Goal: Task Accomplishment & Management: Manage account settings

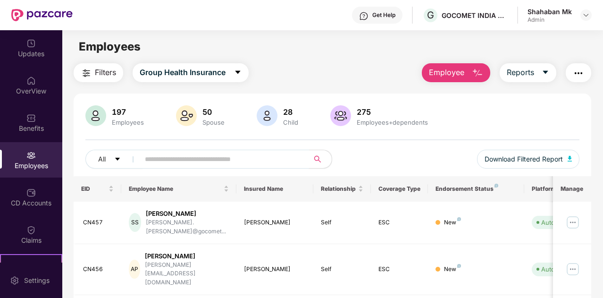
click at [163, 159] on input "text" at bounding box center [220, 159] width 151 height 14
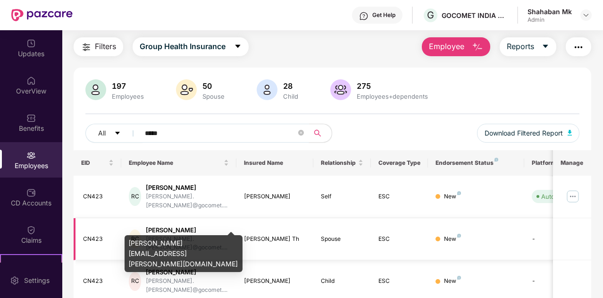
scroll to position [40, 0]
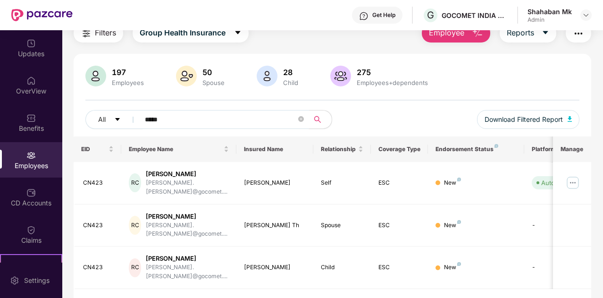
type input "*****"
click at [570, 179] on img at bounding box center [572, 182] width 15 height 15
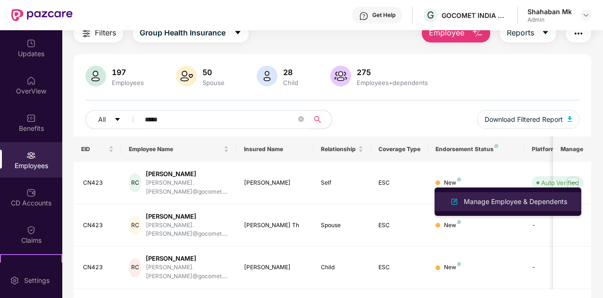
click at [523, 200] on div "Manage Employee & Dependents" at bounding box center [515, 201] width 107 height 10
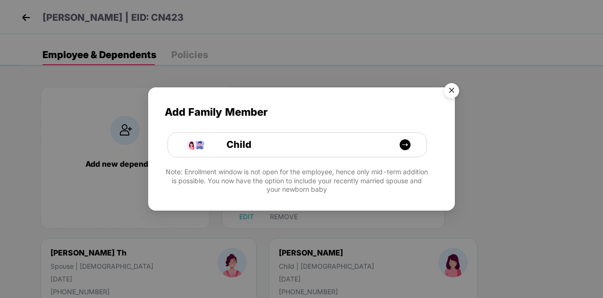
click at [448, 89] on img "Close" at bounding box center [451, 92] width 26 height 26
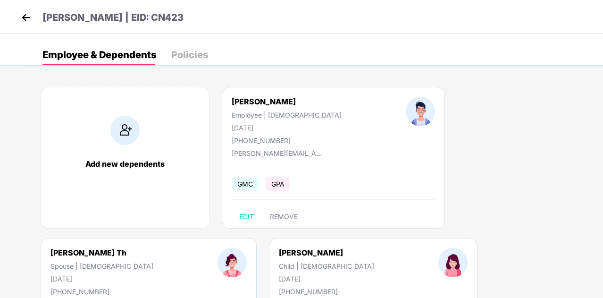
click at [32, 17] on img at bounding box center [26, 17] width 14 height 14
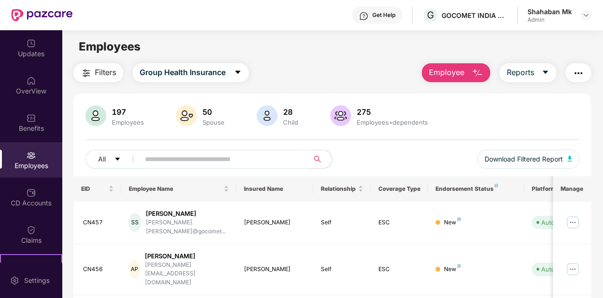
click at [178, 160] on input "text" at bounding box center [220, 159] width 151 height 14
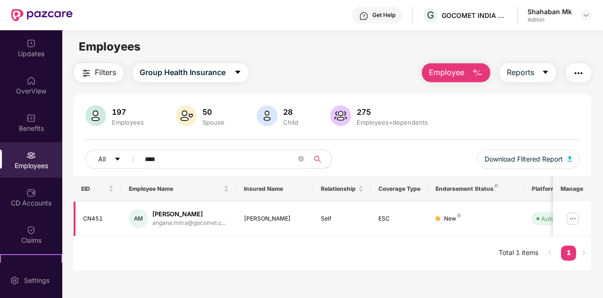
type input "****"
click at [180, 213] on div "[PERSON_NAME]" at bounding box center [189, 213] width 74 height 9
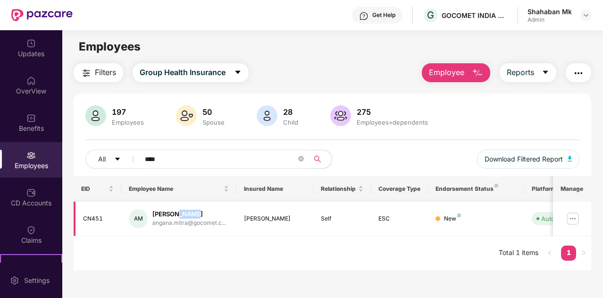
click at [180, 213] on div "[PERSON_NAME]" at bounding box center [189, 213] width 74 height 9
